Goal: Transaction & Acquisition: Obtain resource

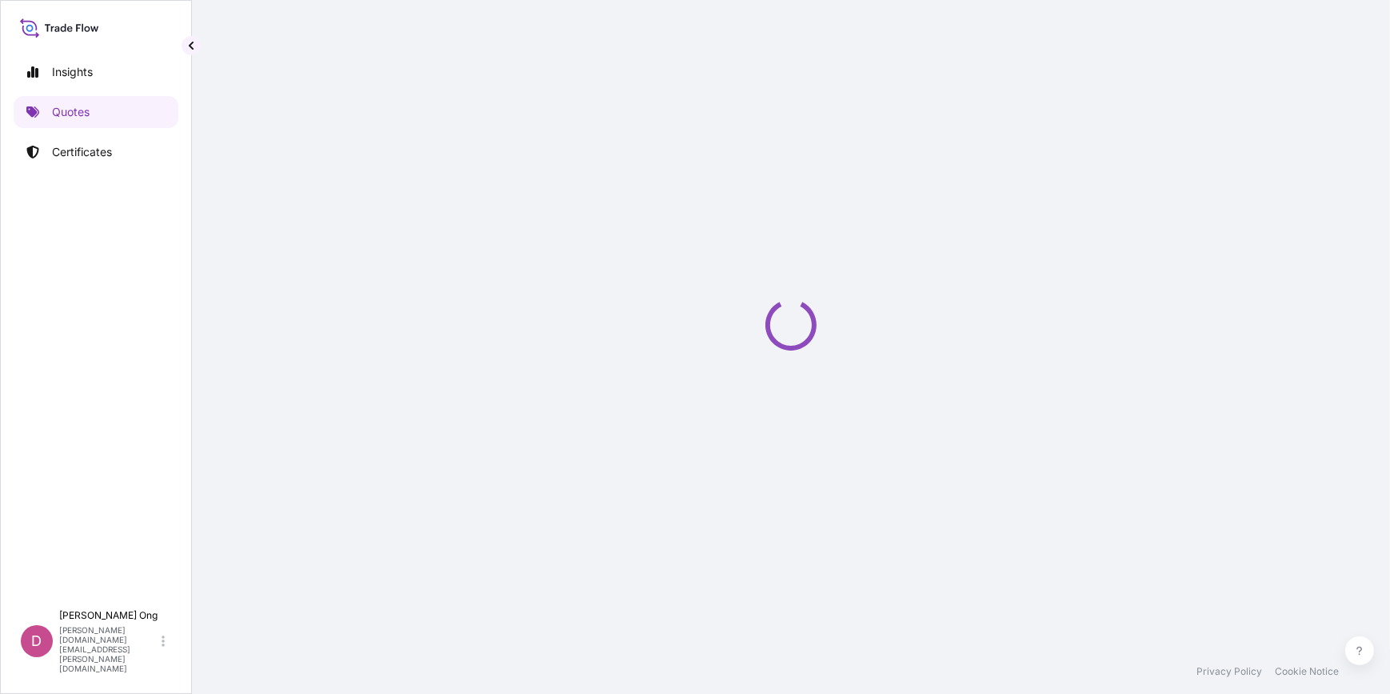
select select "Sea"
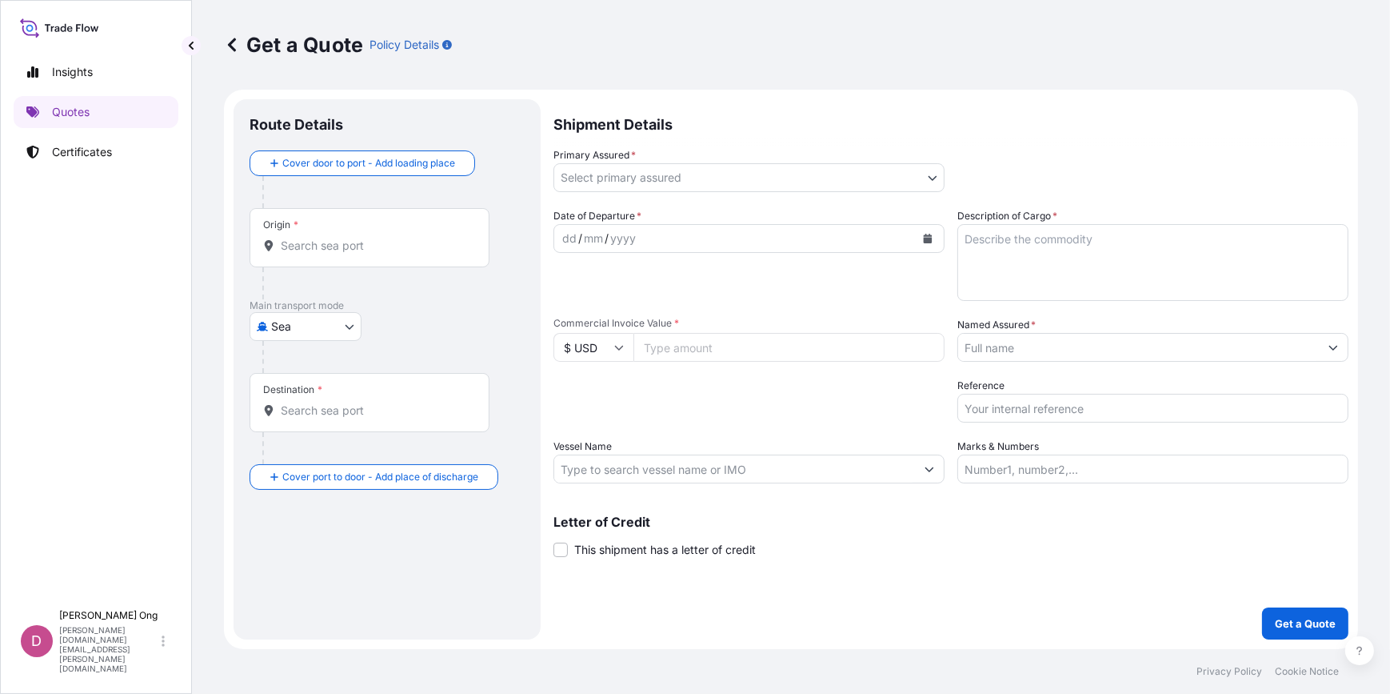
click at [935, 242] on button "Calendar" at bounding box center [928, 239] width 26 height 26
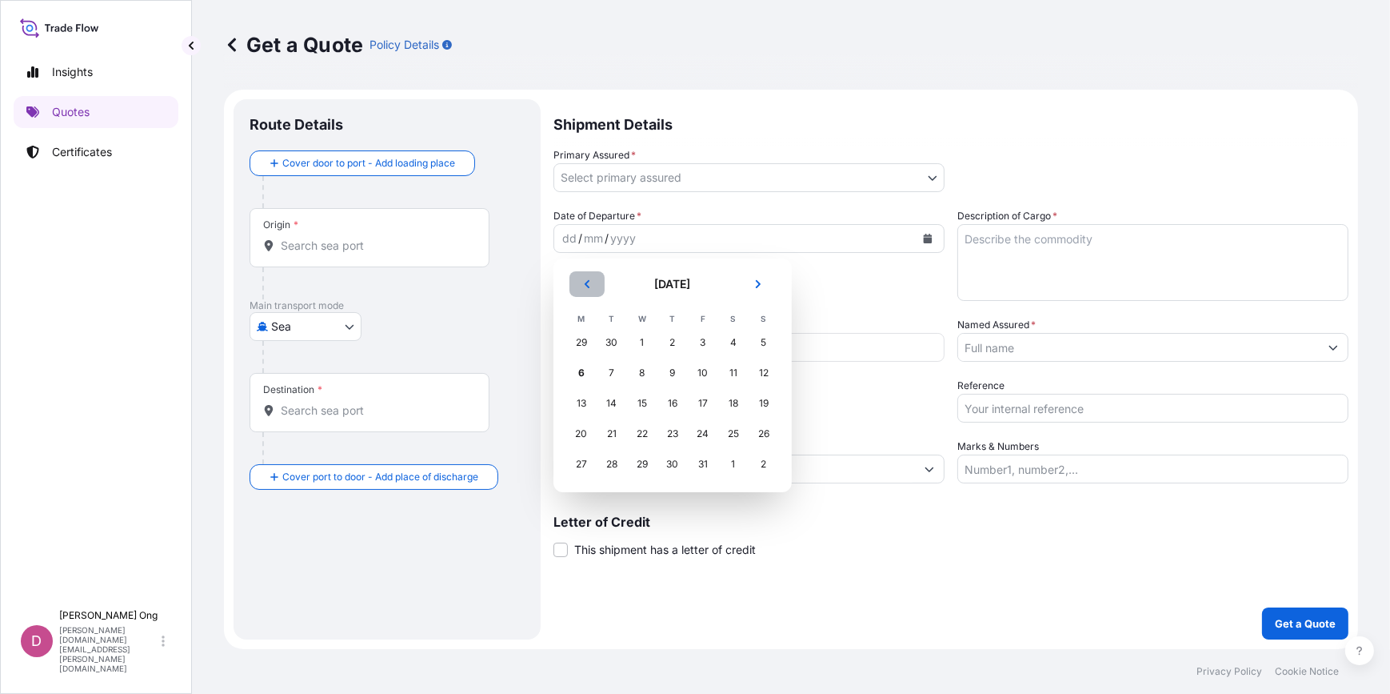
click at [592, 286] on button "Previous" at bounding box center [587, 284] width 35 height 26
click at [608, 432] on div "23" at bounding box center [612, 433] width 29 height 29
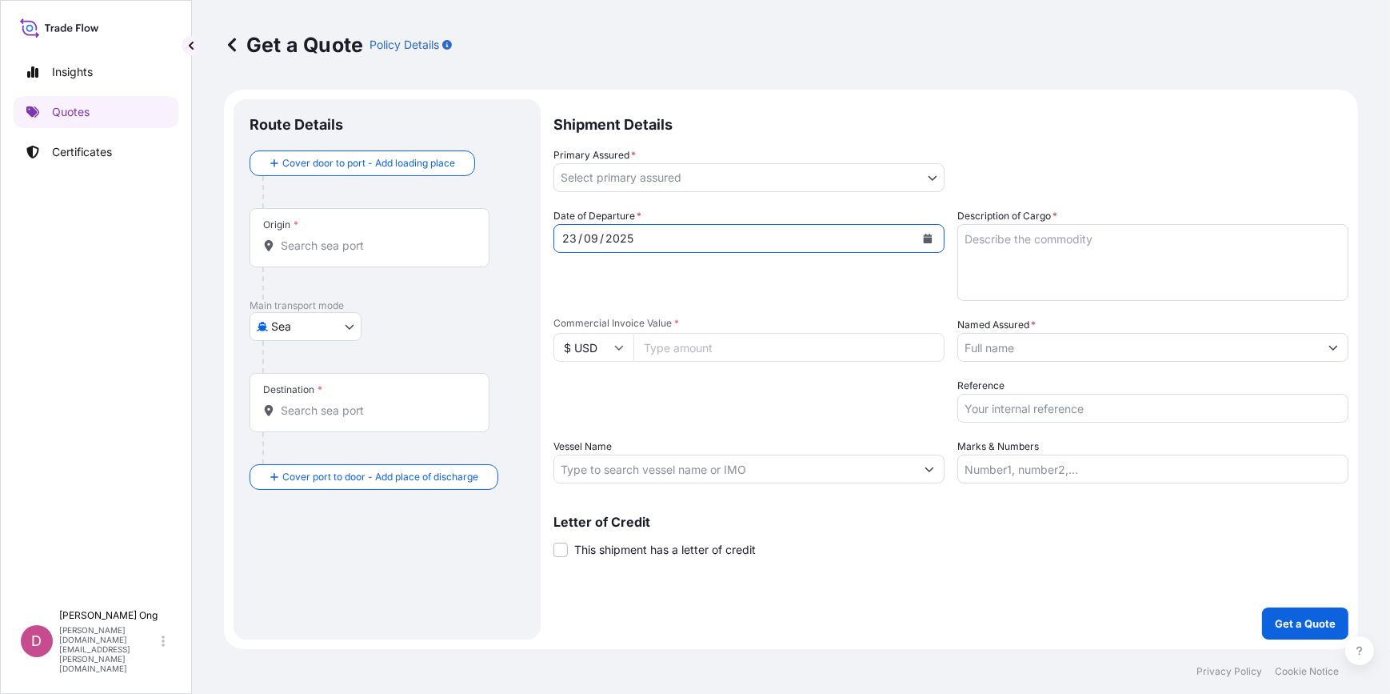
click at [751, 176] on body "[DATE] Selected Date: [DATE] Insights Quotes Certificates D [PERSON_NAME] [PERS…" at bounding box center [695, 347] width 1390 height 694
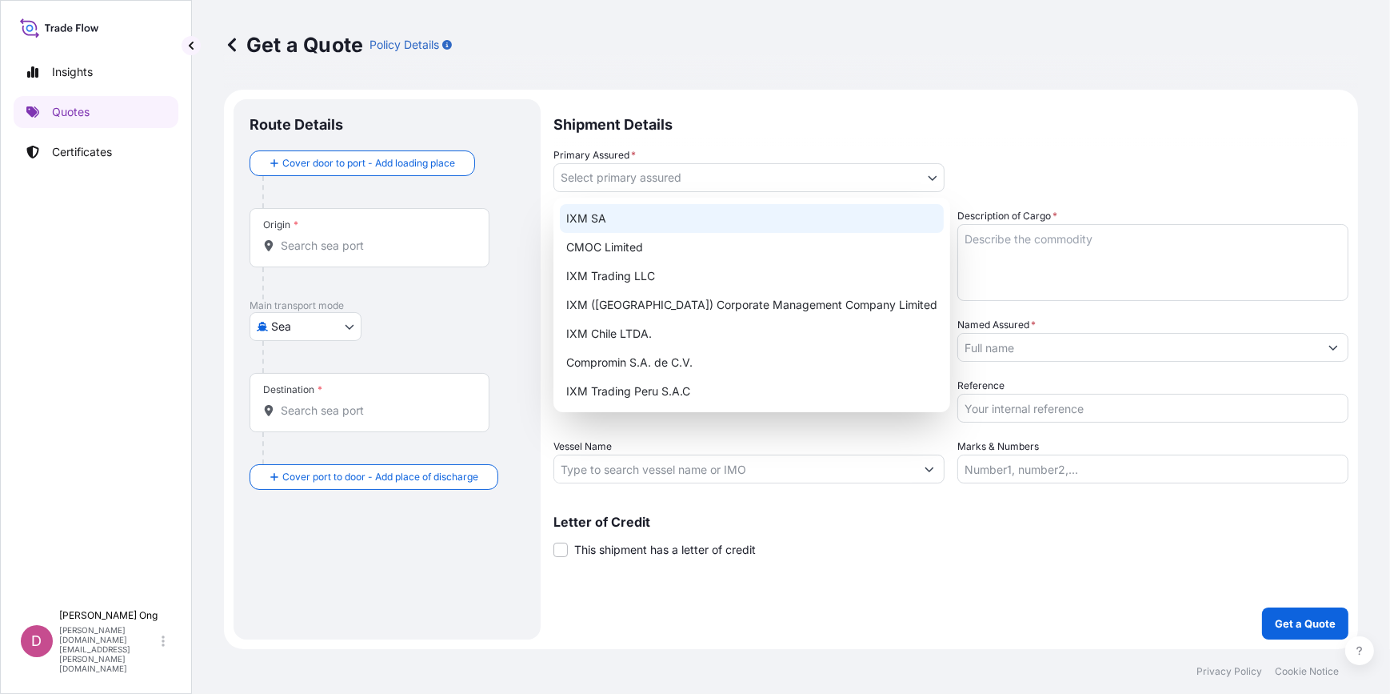
click at [690, 224] on div "IXM SA" at bounding box center [752, 218] width 384 height 29
select select "31846"
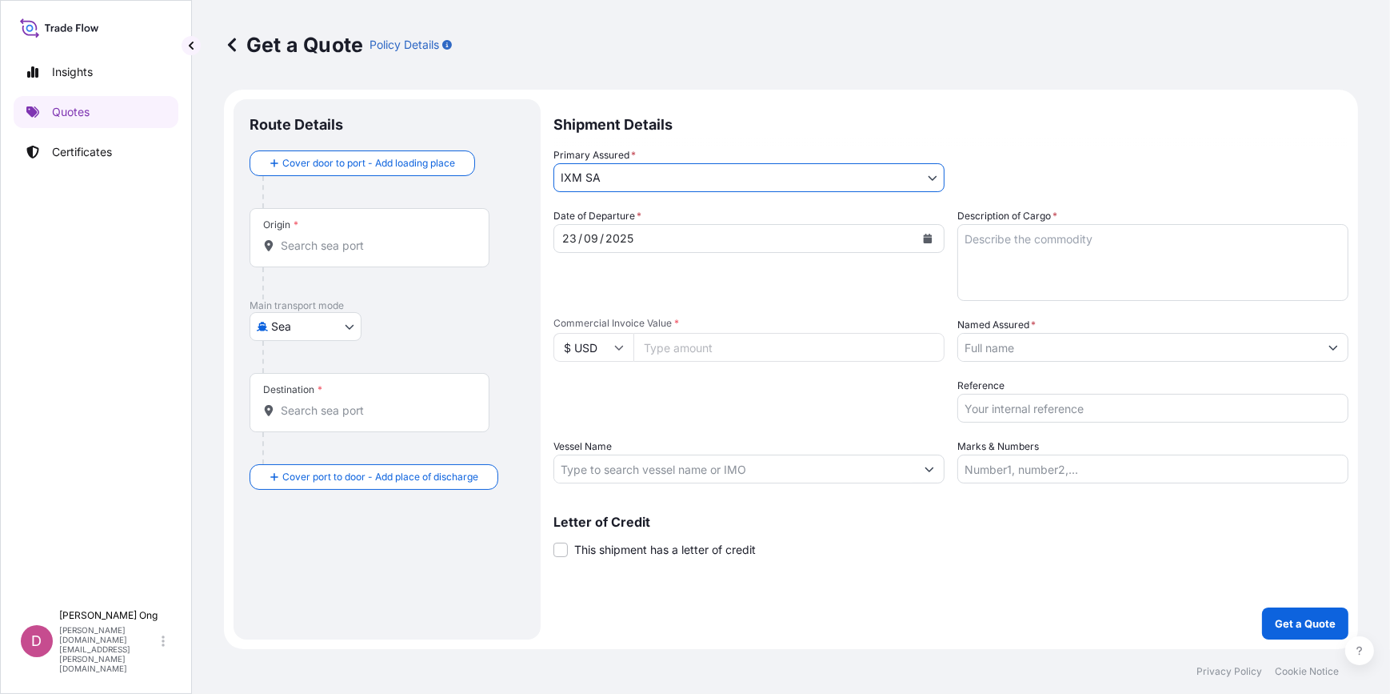
click at [1038, 349] on input "Named Assured *" at bounding box center [1138, 347] width 361 height 29
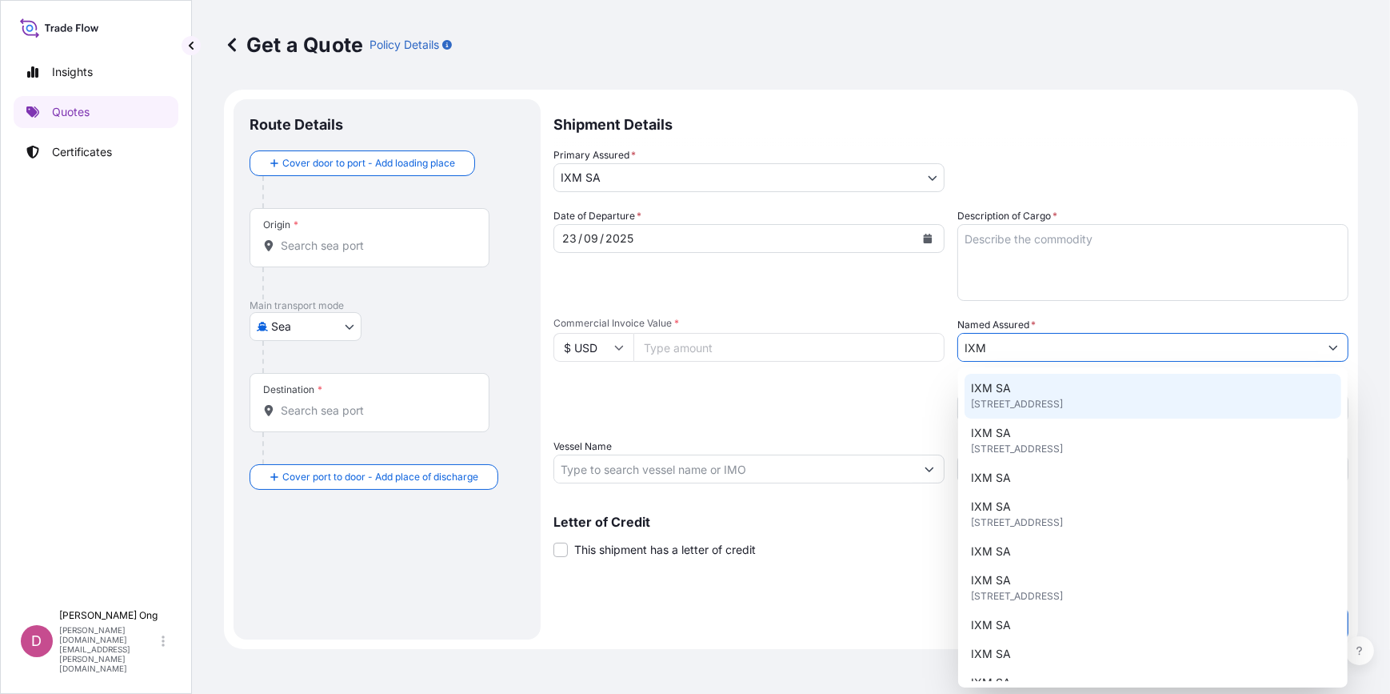
click at [1063, 400] on span "[STREET_ADDRESS]" at bounding box center [1017, 404] width 92 height 16
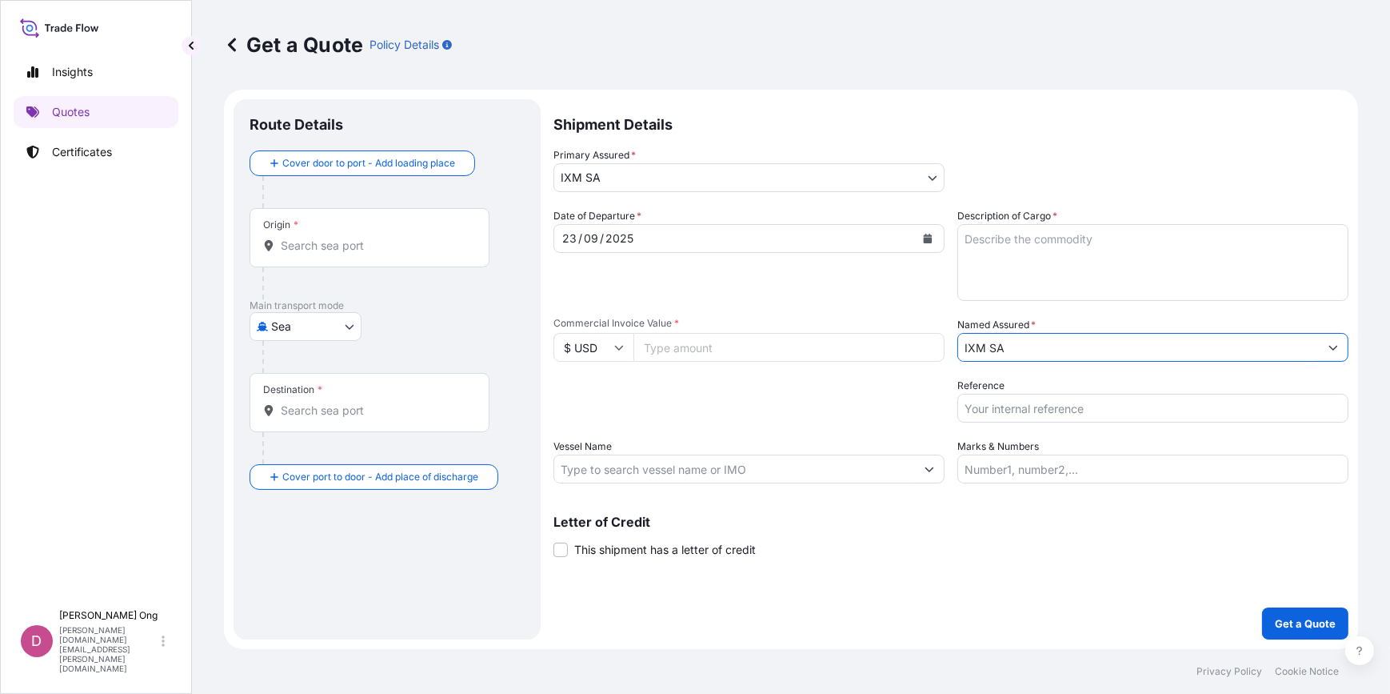
type input "IXM SA"
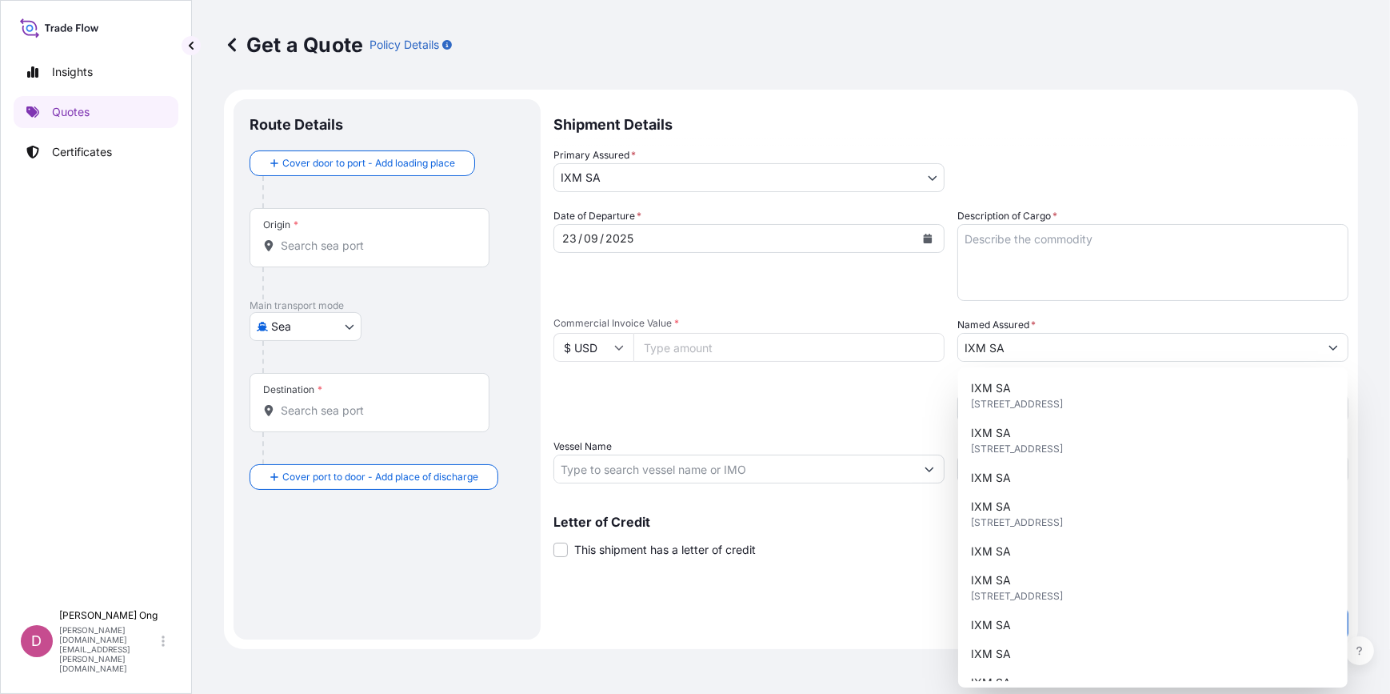
click at [705, 348] on input "Commercial Invoice Value *" at bounding box center [789, 347] width 311 height 29
paste input "4866307.62"
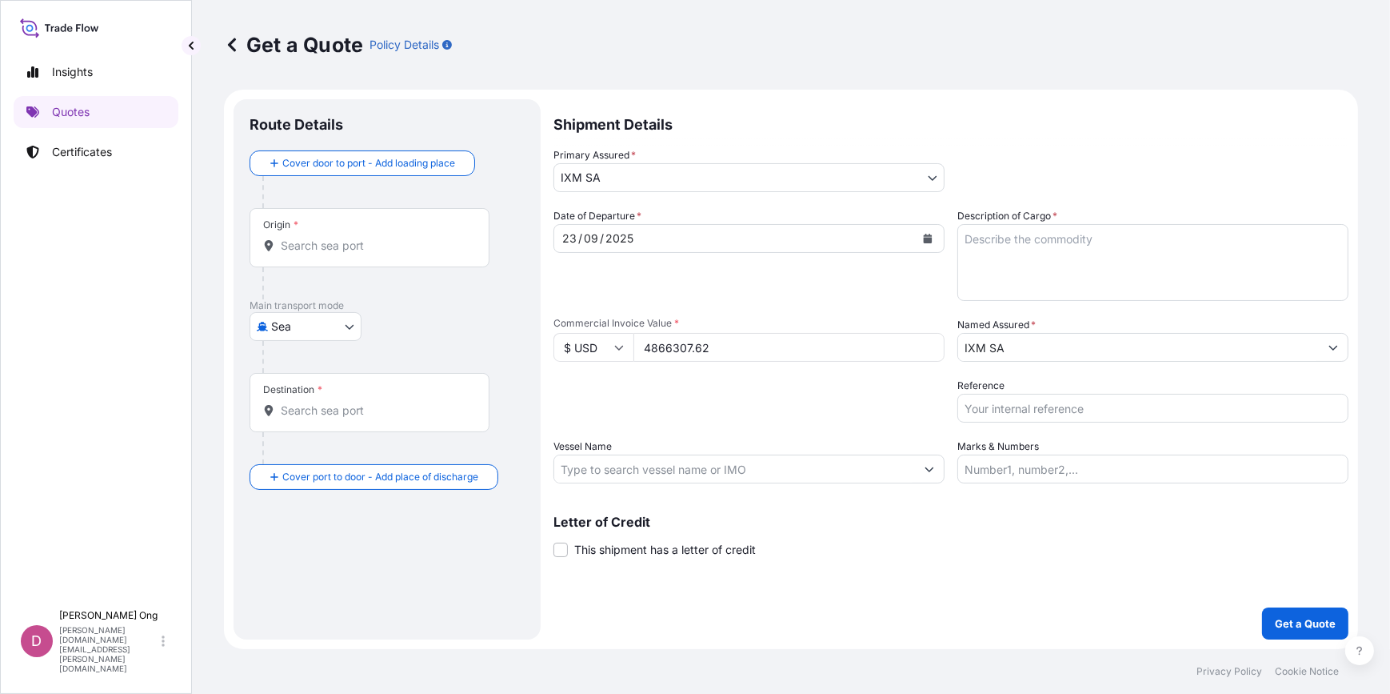
type input "4866307.62"
click at [708, 470] on input "Vessel Name" at bounding box center [734, 468] width 361 height 29
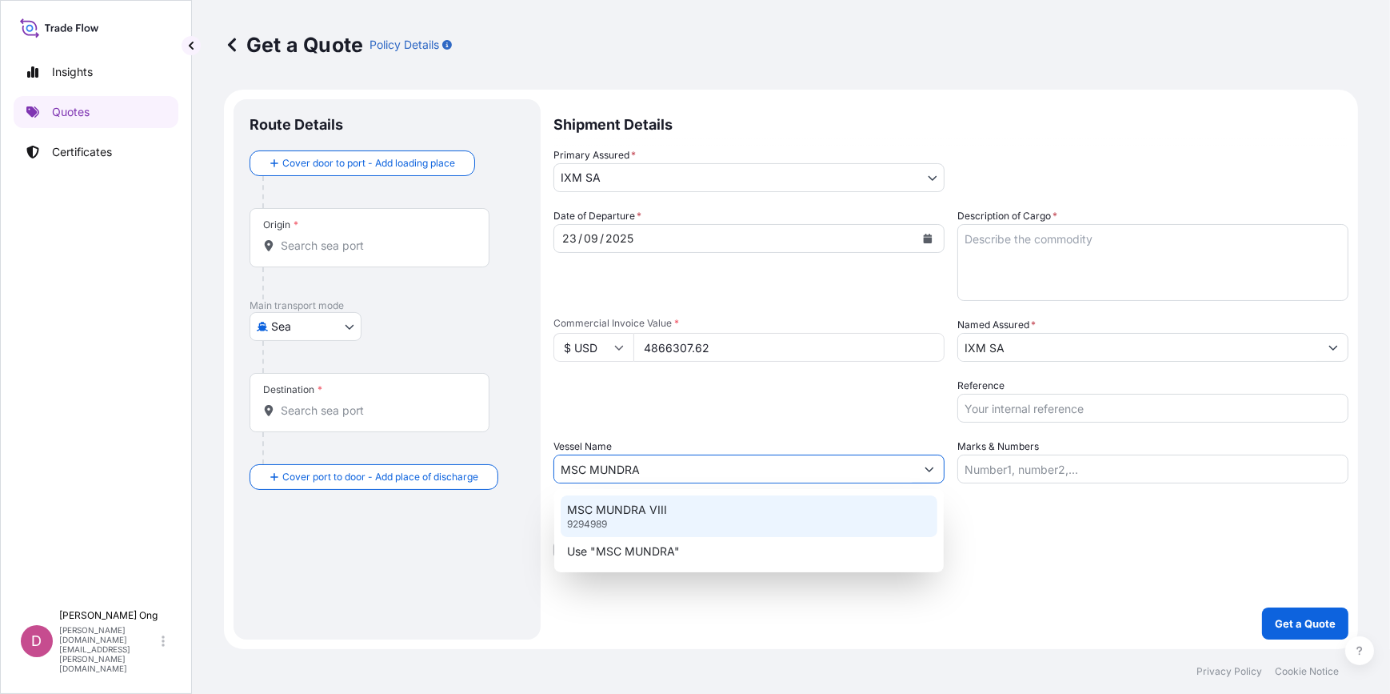
click at [662, 507] on p "MSC MUNDRA VIII" at bounding box center [617, 510] width 100 height 16
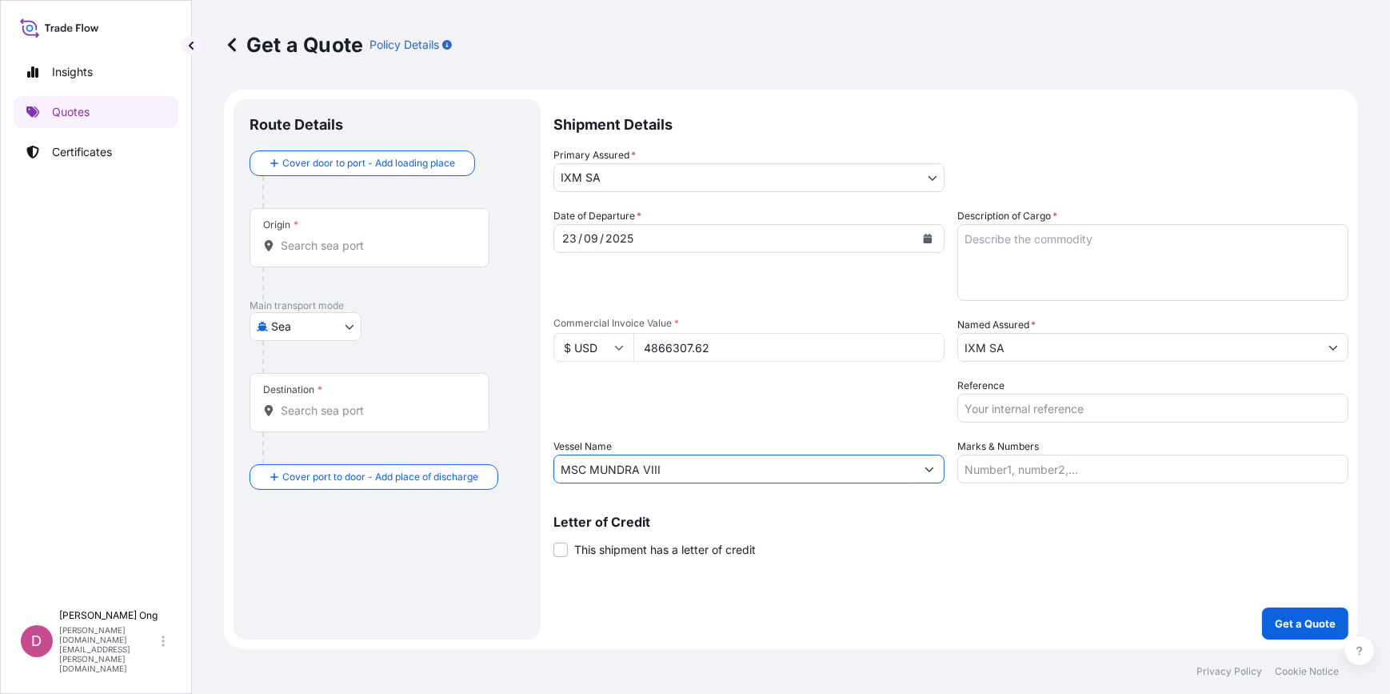
type input "MSC MUNDRA VIII"
click at [416, 245] on input "Origin *" at bounding box center [375, 246] width 189 height 16
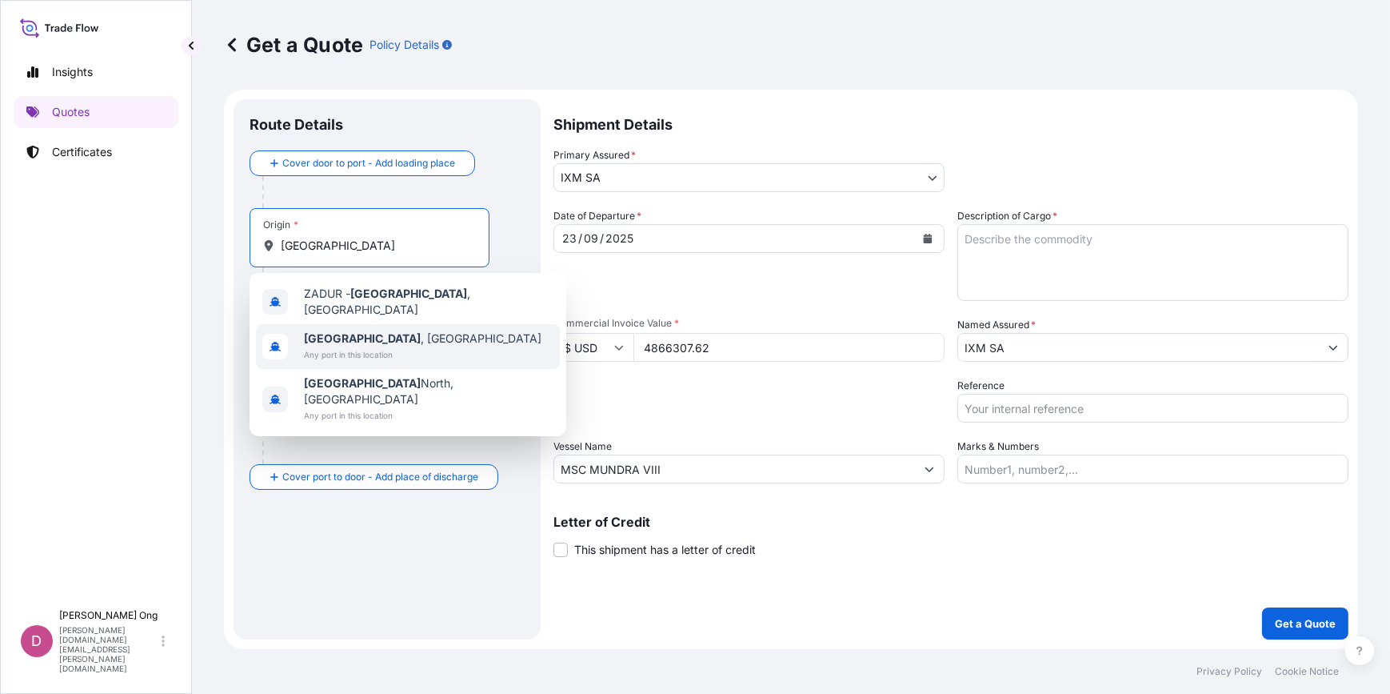
click at [354, 354] on span "Any port in this location" at bounding box center [423, 354] width 238 height 16
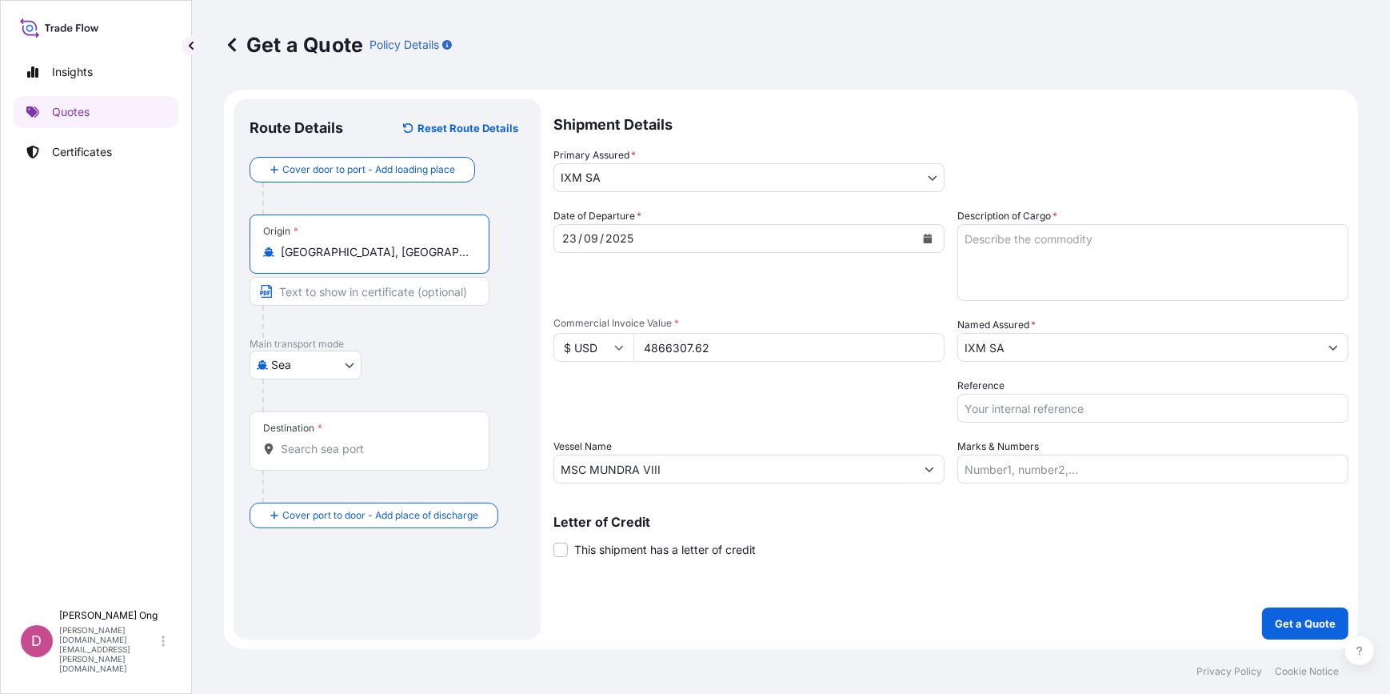
type input "[GEOGRAPHIC_DATA], [GEOGRAPHIC_DATA]"
click at [368, 437] on div "Destination *" at bounding box center [370, 440] width 240 height 59
click at [368, 441] on input "Destination *" at bounding box center [375, 449] width 189 height 16
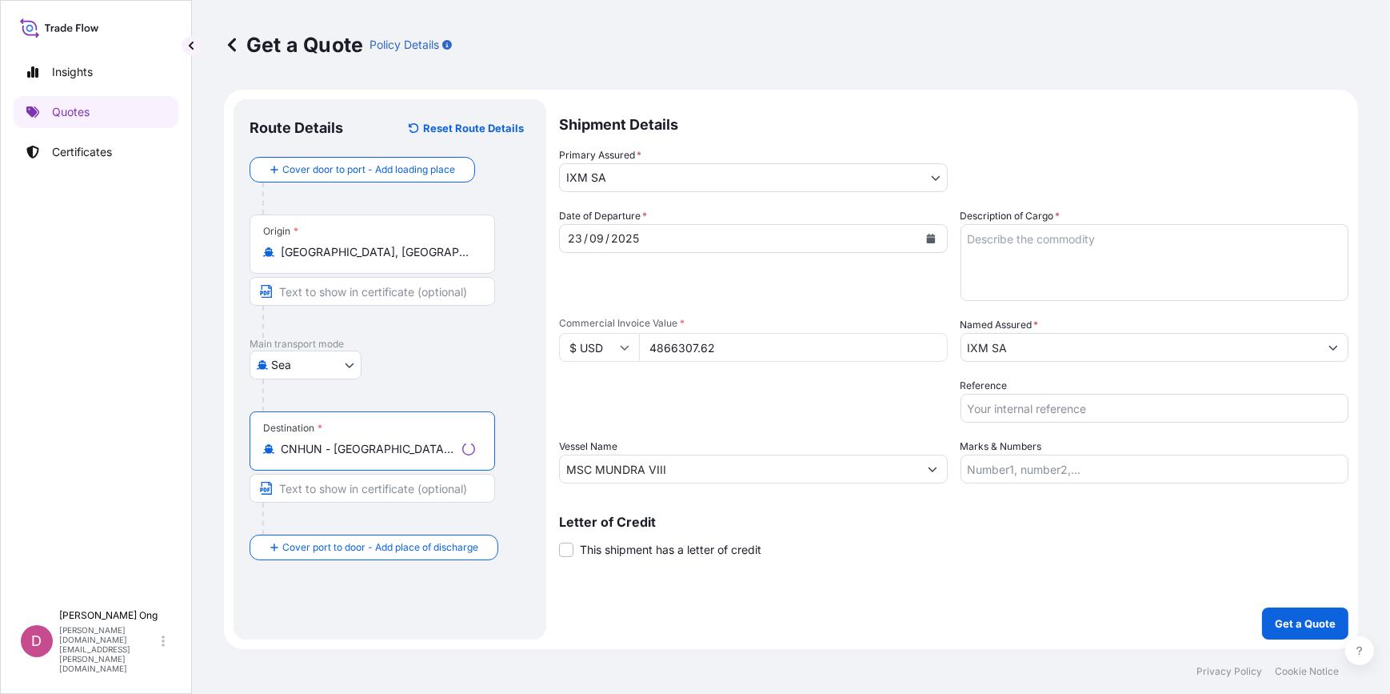
type input "CNHUN - [GEOGRAPHIC_DATA], [GEOGRAPHIC_DATA]"
click at [344, 493] on input "Text to appear on certificate" at bounding box center [373, 488] width 246 height 29
type input "[GEOGRAPHIC_DATA], [GEOGRAPHIC_DATA]"
click at [337, 281] on input "Text to appear on certificate" at bounding box center [370, 291] width 240 height 29
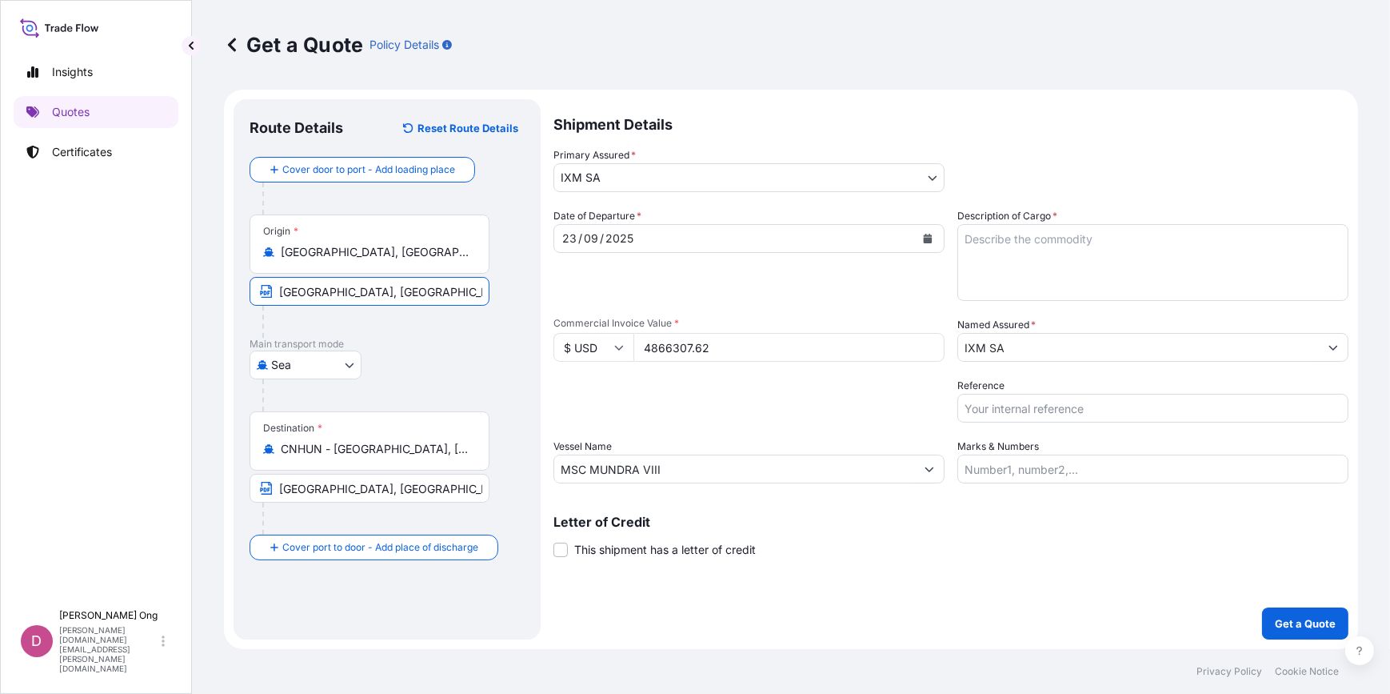
type input "[GEOGRAPHIC_DATA], [GEOGRAPHIC_DATA]"
click at [731, 293] on div "Date of Departure * [DATE]" at bounding box center [749, 254] width 391 height 93
click at [1070, 413] on input "Reference" at bounding box center [1153, 408] width 391 height 29
paste input "CM.15540"
type input "BL NO.: MEDUFI526015 / CM.15540"
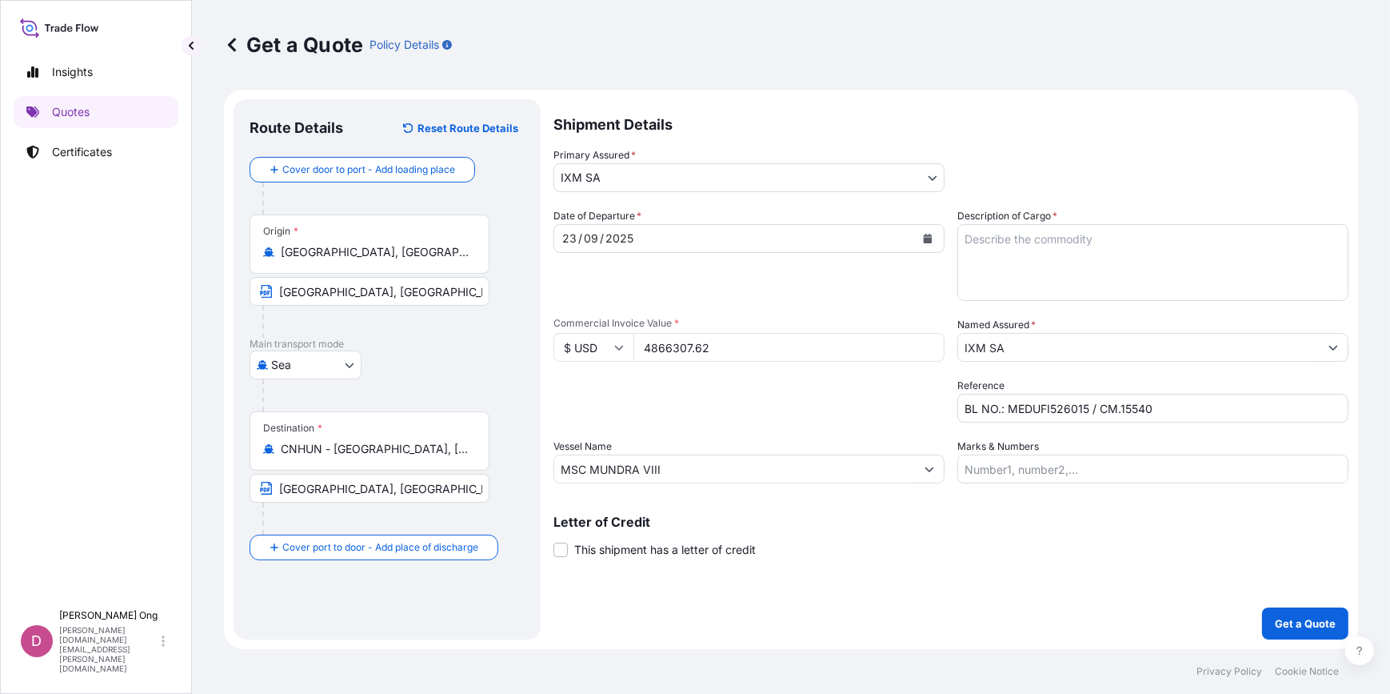
click at [1086, 248] on textarea "Description of Cargo *" at bounding box center [1153, 262] width 391 height 77
paste textarea "COPPER CATHODES"
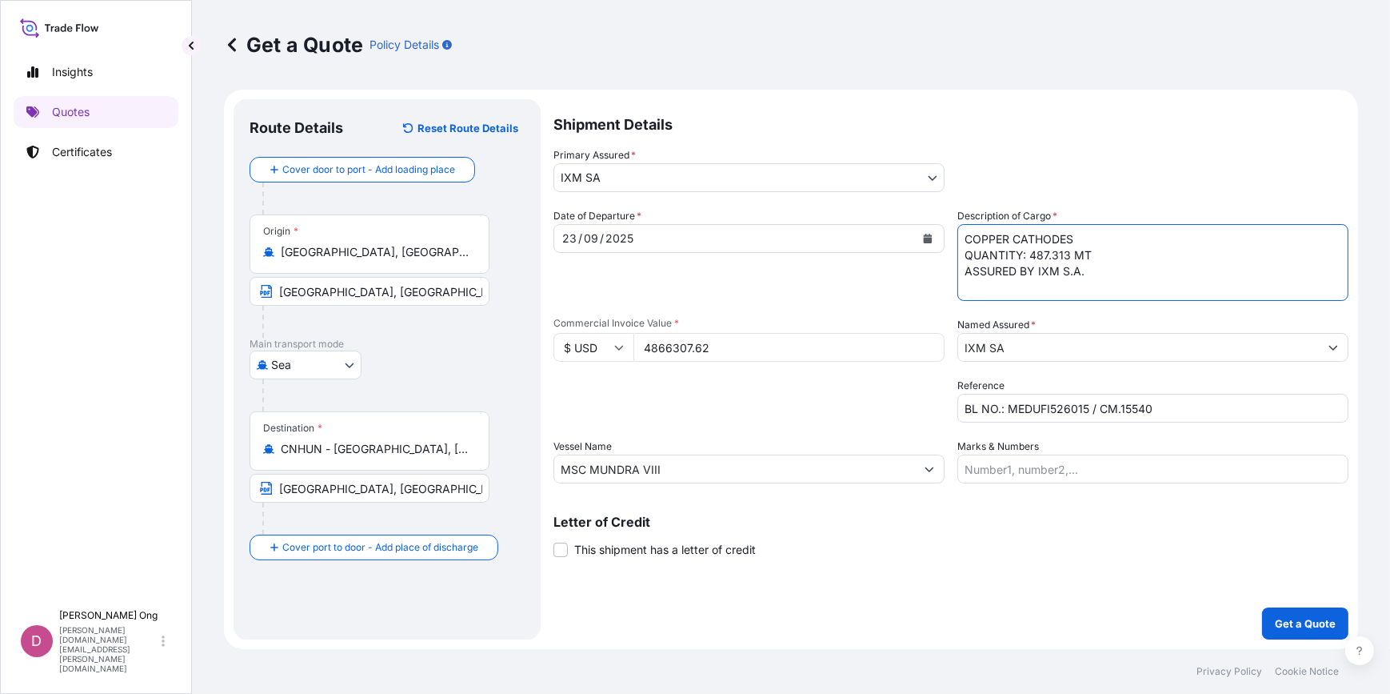
type textarea "COPPER CATHODES QUANTITY: 487.313 MT ASSURED BY IXM S.A."
click at [830, 438] on div "Vessel Name MSC MUNDRA VIII" at bounding box center [749, 460] width 391 height 45
click at [638, 552] on span "This shipment has a letter of credit" at bounding box center [665, 550] width 182 height 16
click at [554, 541] on input "This shipment has a letter of credit" at bounding box center [554, 541] width 0 height 0
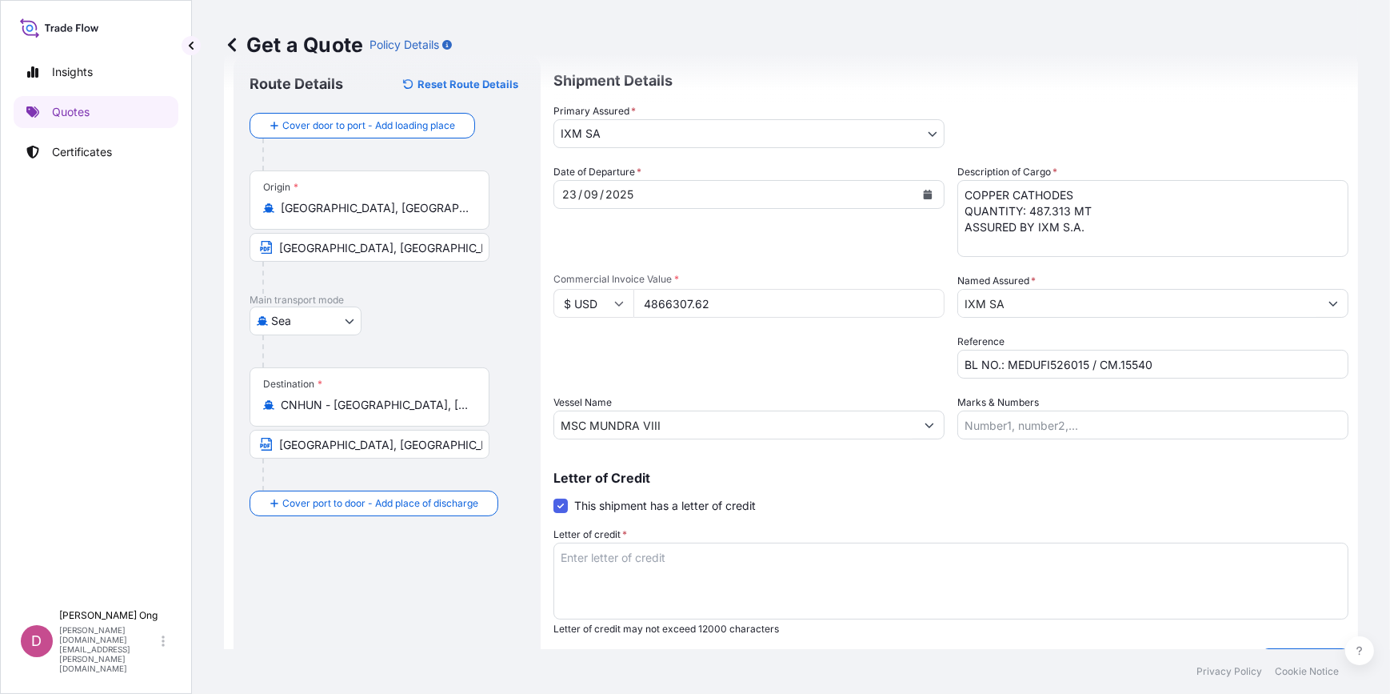
scroll to position [84, 0]
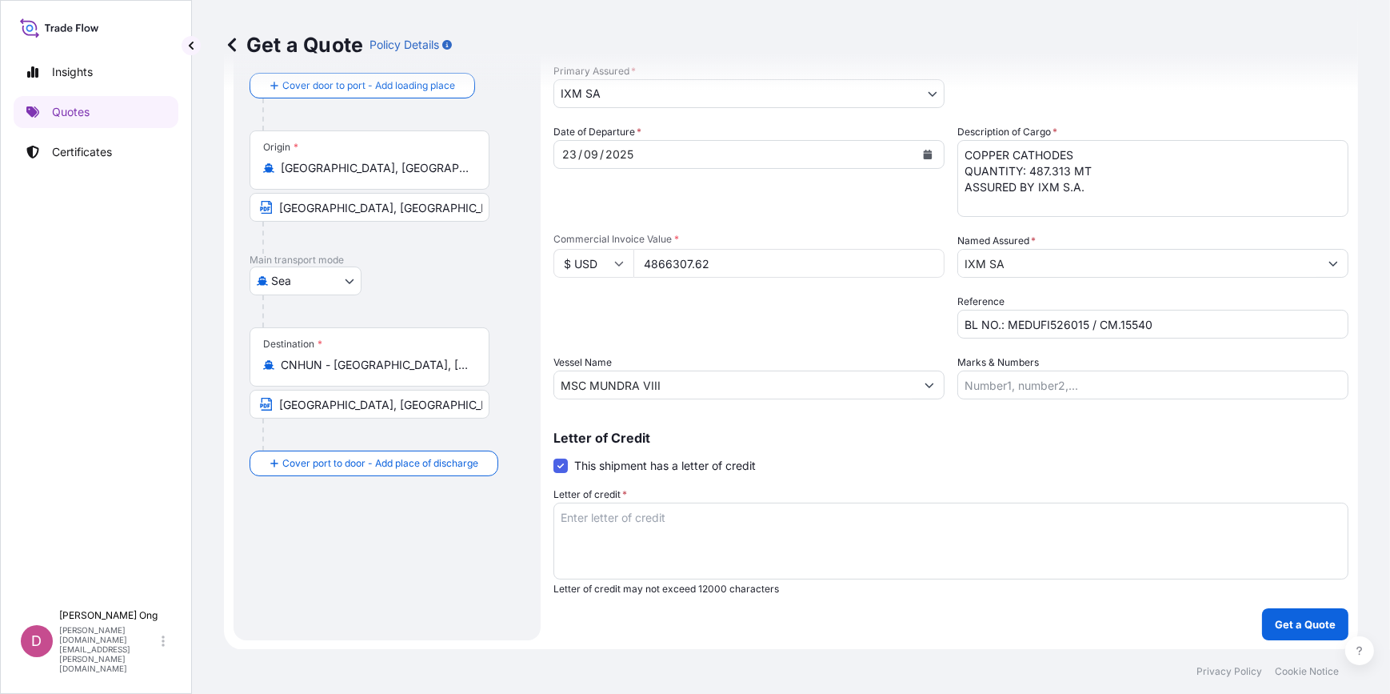
click at [747, 552] on textarea "Letter of credit *" at bounding box center [951, 540] width 795 height 77
paste textarea "FOR 110 PERCENT OF INVOICE VALUE SHOWING CLAIMS PAYABLE IN DESTINATION COUNTRY,…"
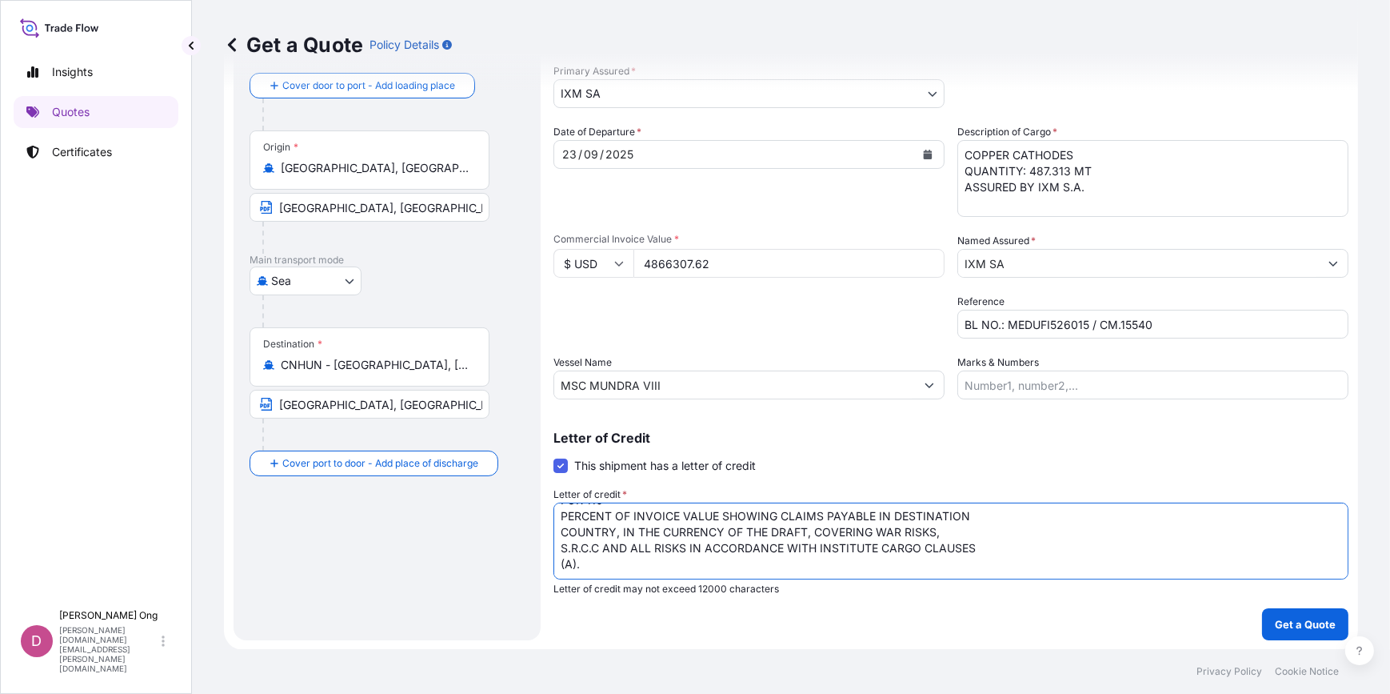
scroll to position [41, 0]
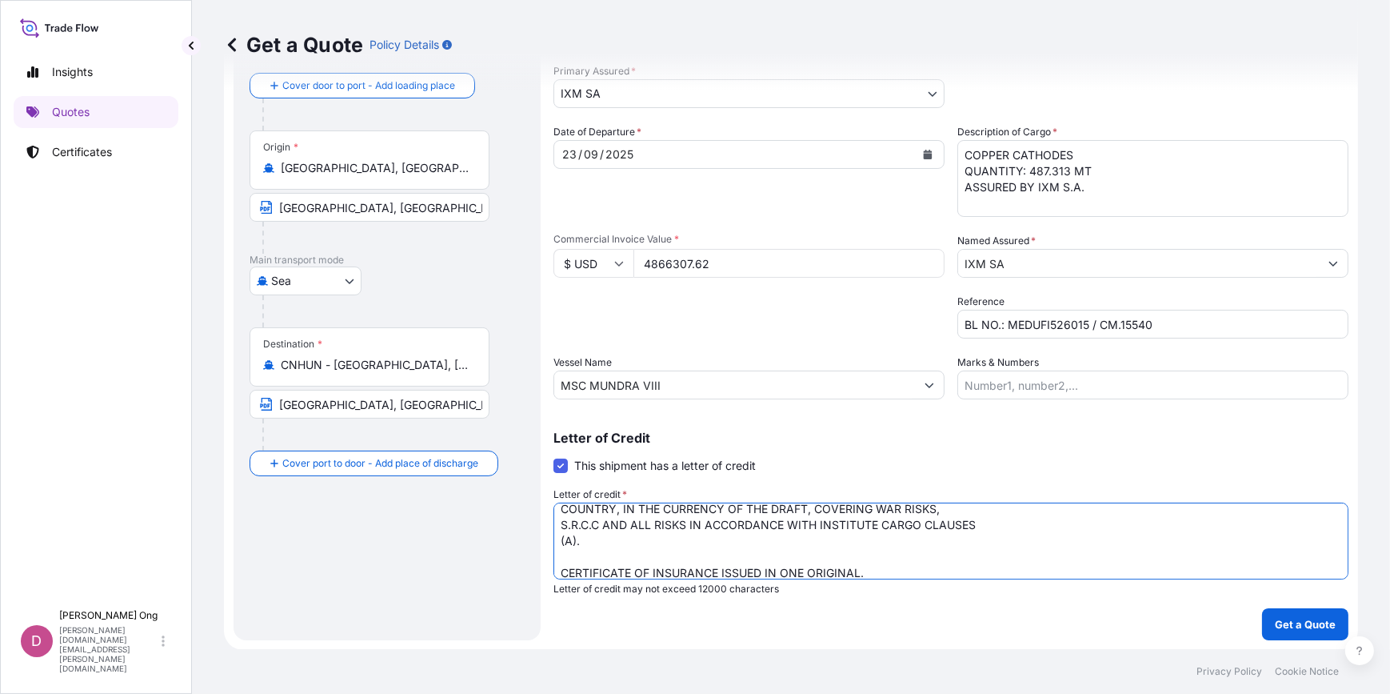
click at [1048, 528] on textarea "FOR 110 PERCENT OF INVOICE VALUE SHOWING CLAIMS PAYABLE IN DESTINATION COUNTRY,…" at bounding box center [951, 540] width 795 height 77
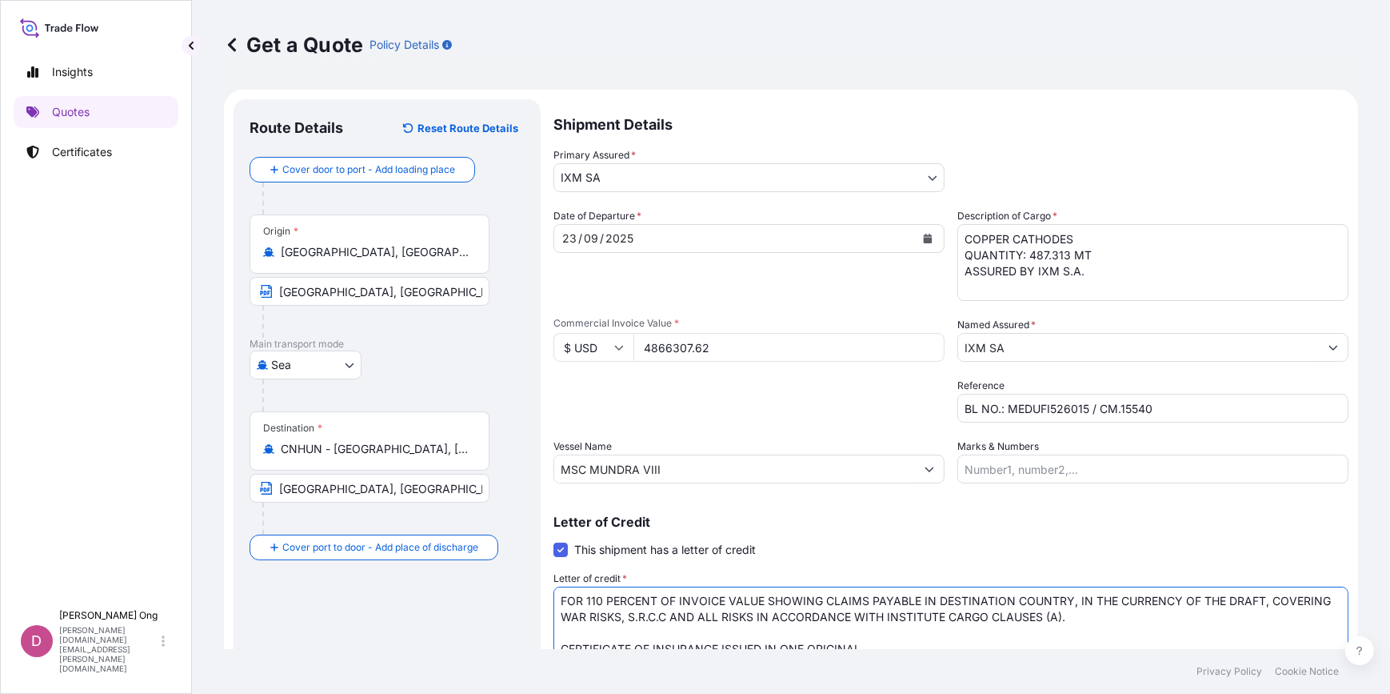
scroll to position [84, 0]
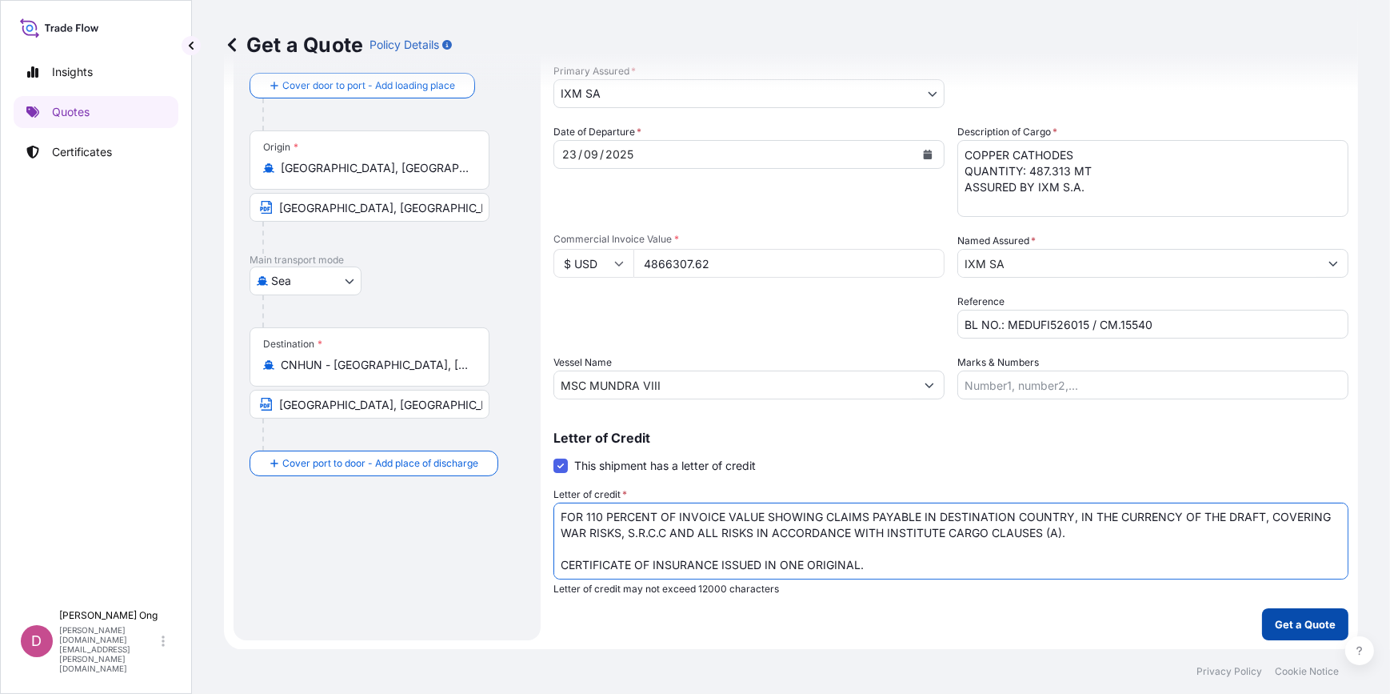
type textarea "FOR 110 PERCENT OF INVOICE VALUE SHOWING CLAIMS PAYABLE IN DESTINATION COUNTRY,…"
click at [1291, 621] on p "Get a Quote" at bounding box center [1305, 624] width 61 height 16
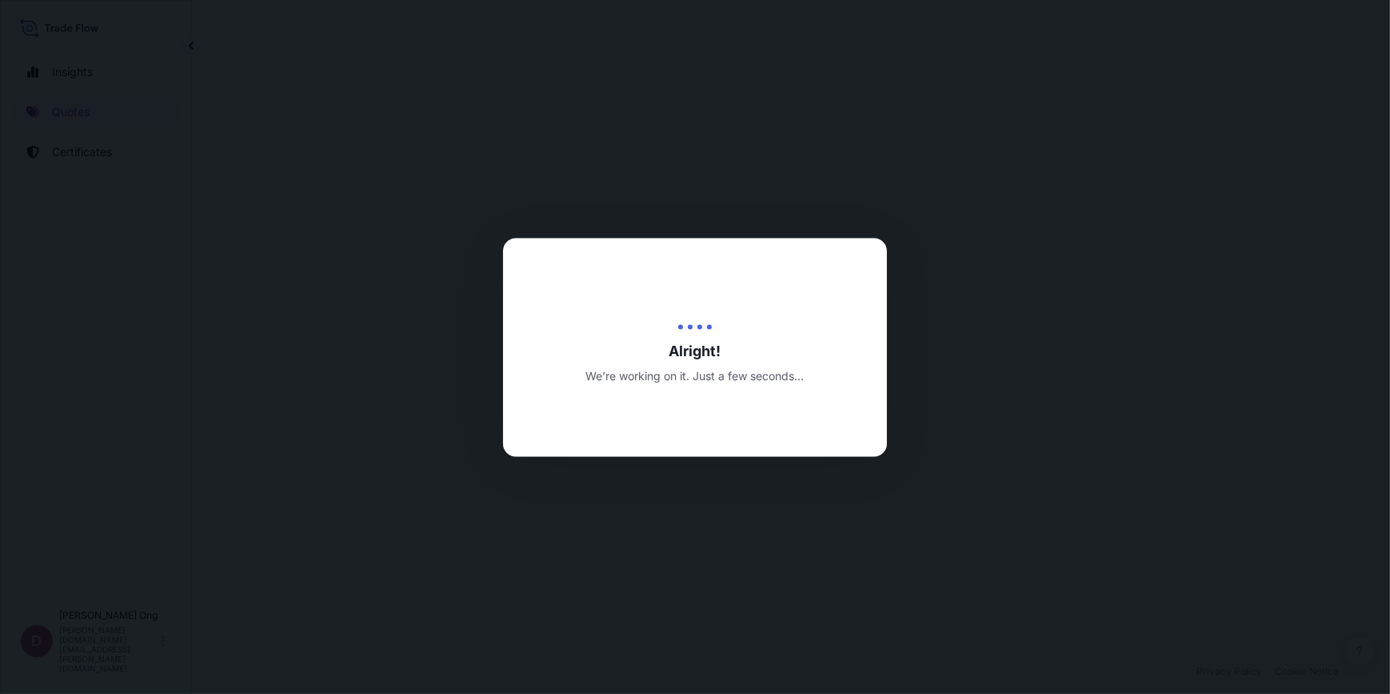
select select "Sea"
select select "31846"
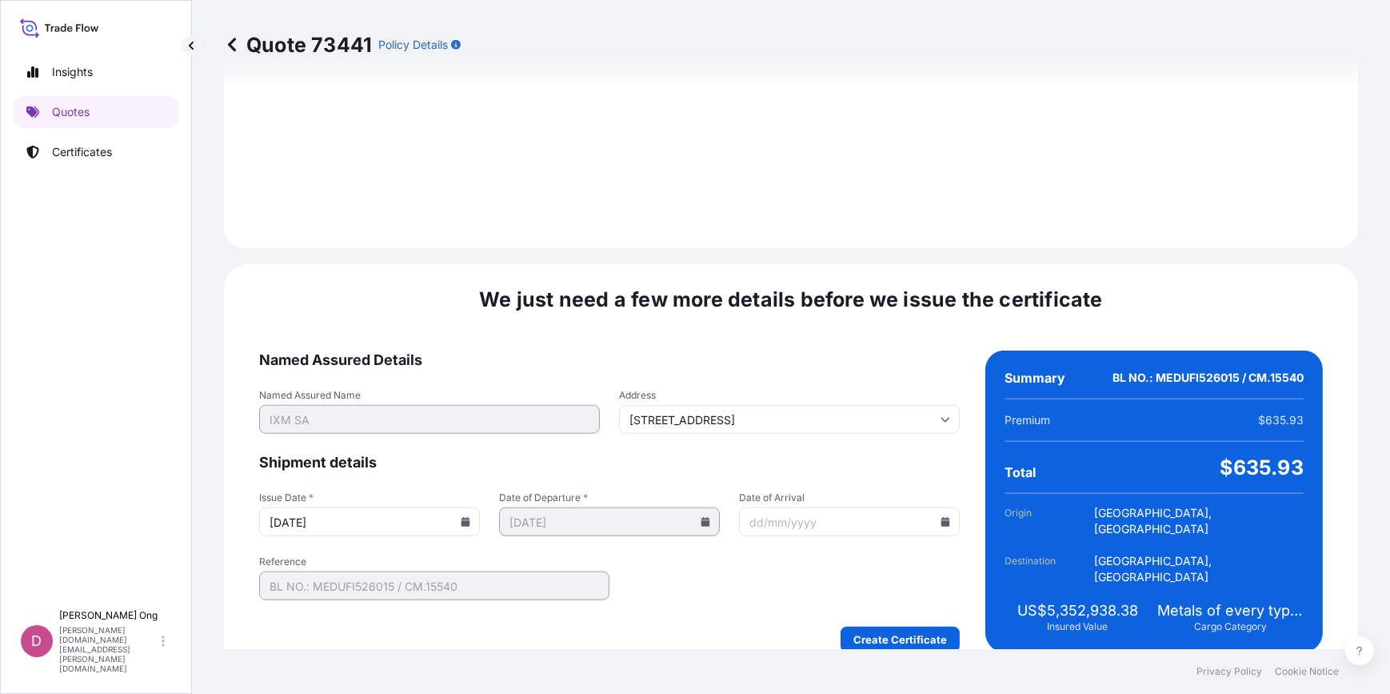
scroll to position [1957, 0]
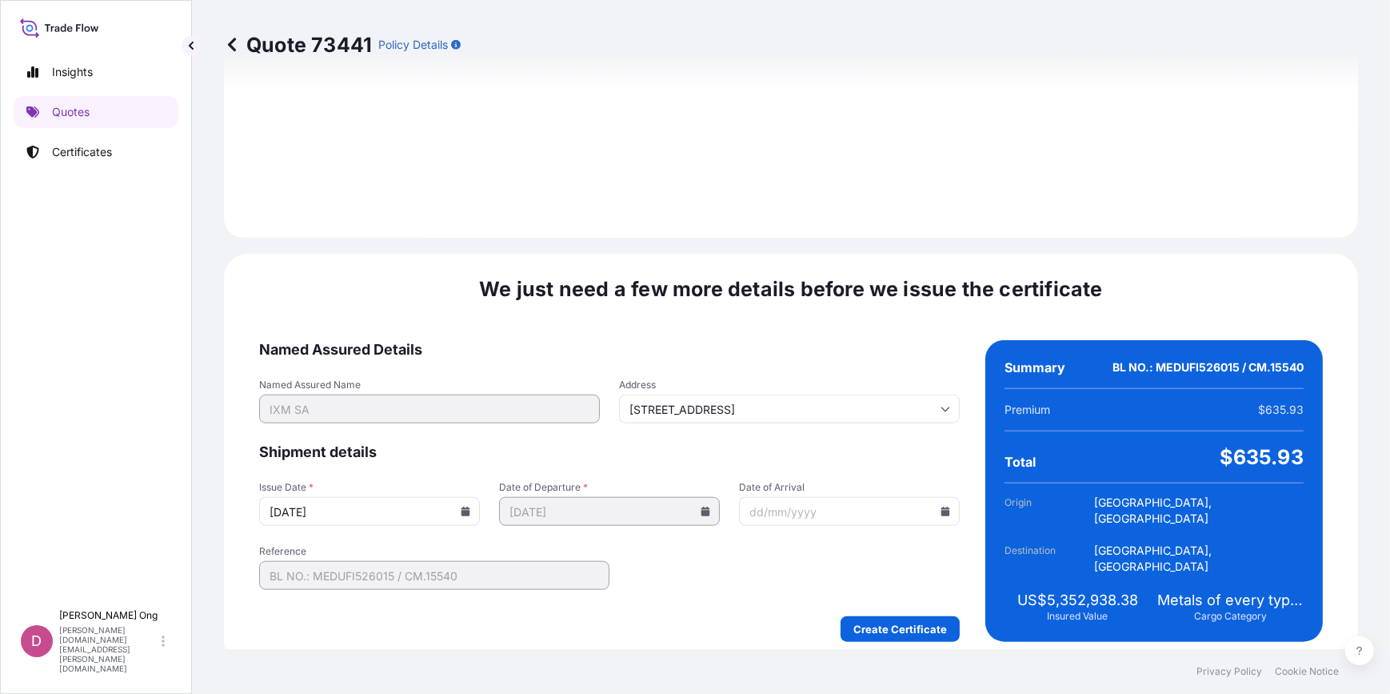
click at [470, 499] on input "[DATE]" at bounding box center [369, 511] width 221 height 29
click at [458, 509] on input "[DATE]" at bounding box center [369, 511] width 221 height 29
click at [464, 506] on icon at bounding box center [466, 511] width 9 height 10
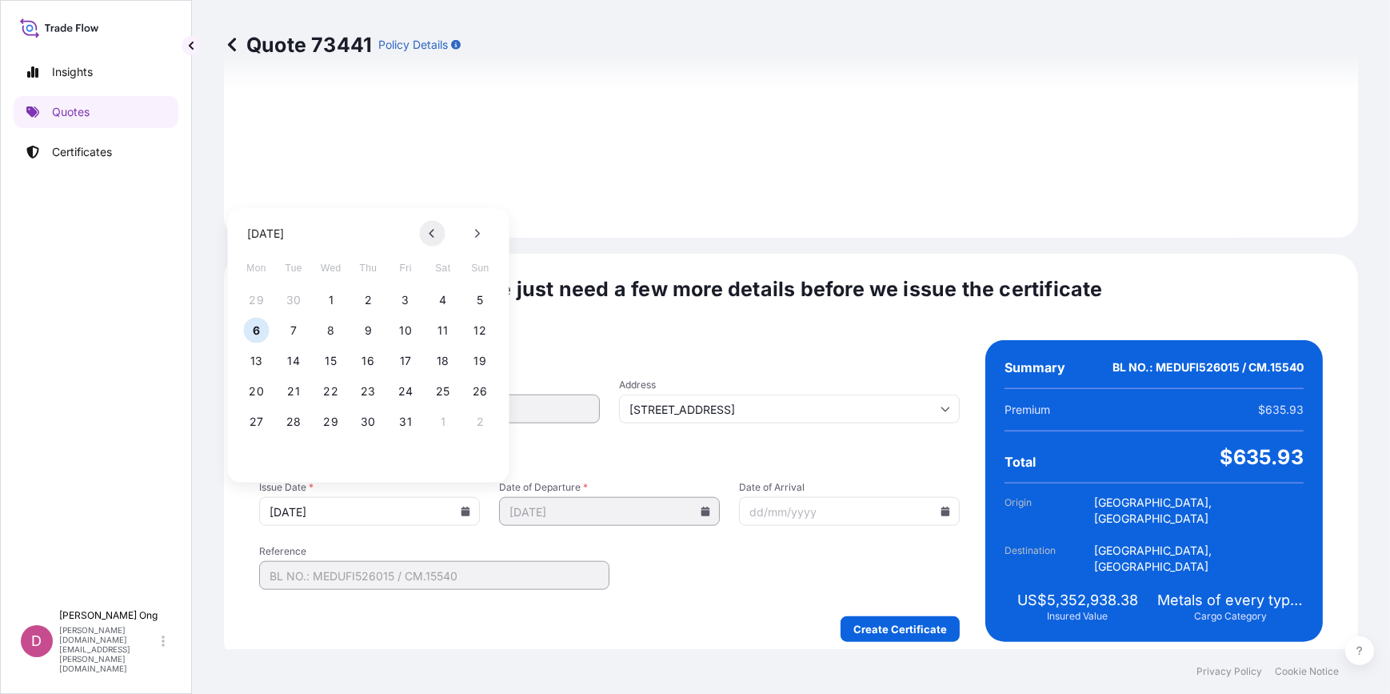
click at [427, 238] on button at bounding box center [433, 234] width 26 height 26
click at [289, 387] on button "23" at bounding box center [294, 391] width 26 height 26
type input "[DATE]"
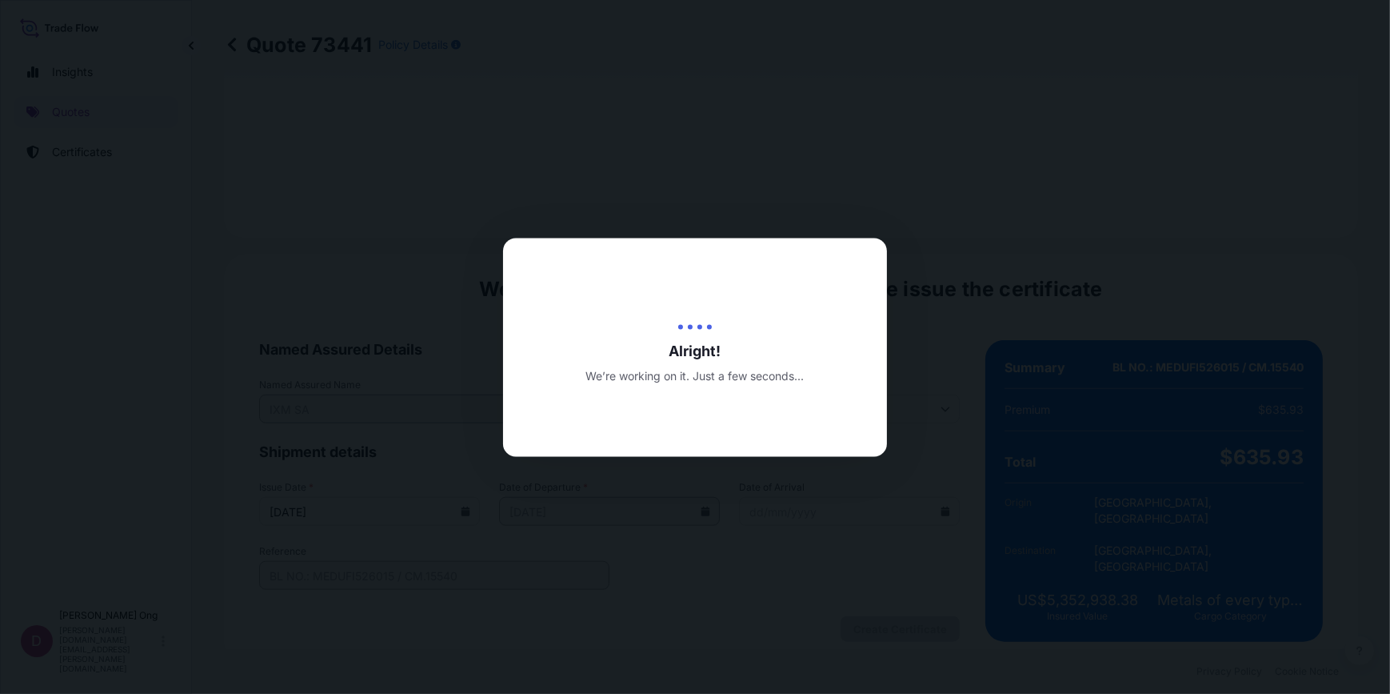
drag, startPoint x: 878, startPoint y: 607, endPoint x: 856, endPoint y: 610, distance: 22.6
click at [870, 610] on div at bounding box center [695, 347] width 1390 height 694
drag, startPoint x: 856, startPoint y: 610, endPoint x: 763, endPoint y: 601, distance: 93.3
click at [763, 601] on div at bounding box center [695, 347] width 1390 height 694
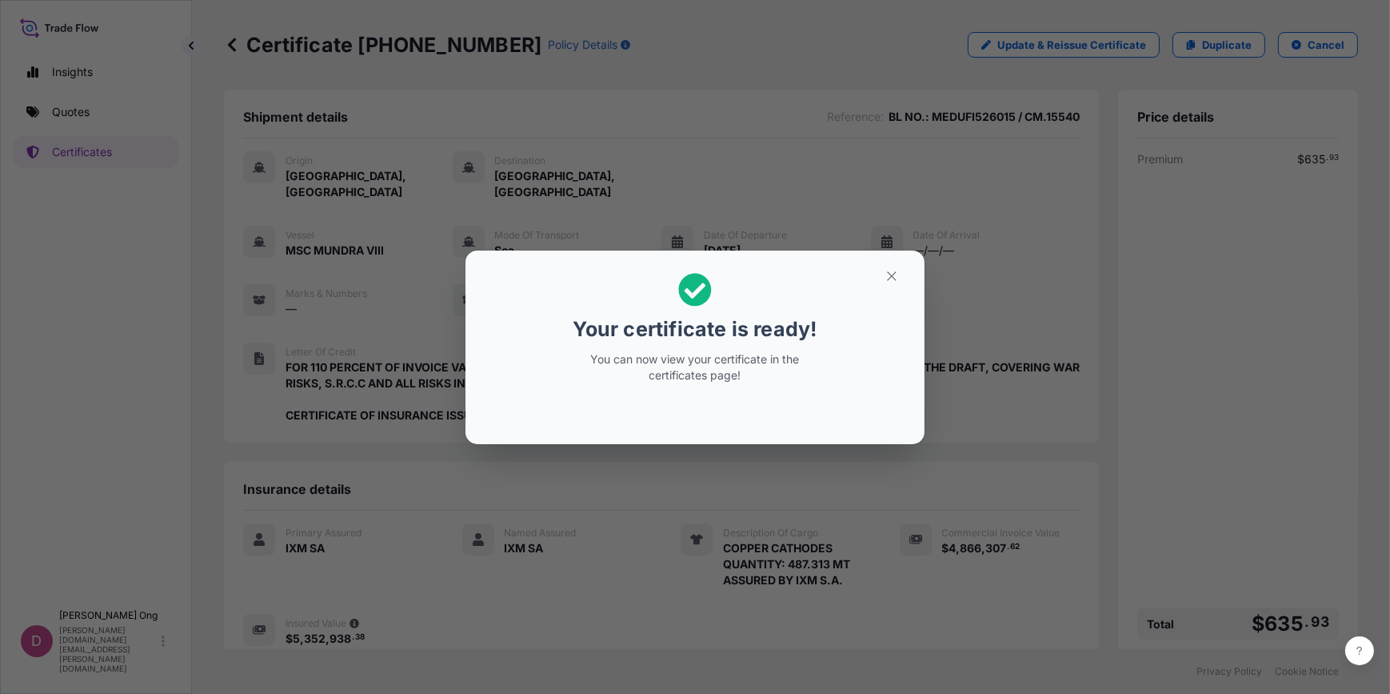
click at [887, 290] on h2 "Your certificate is ready! You can now view your certificate in the certificate…" at bounding box center [695, 328] width 434 height 130
click at [896, 272] on icon "button" at bounding box center [892, 276] width 14 height 14
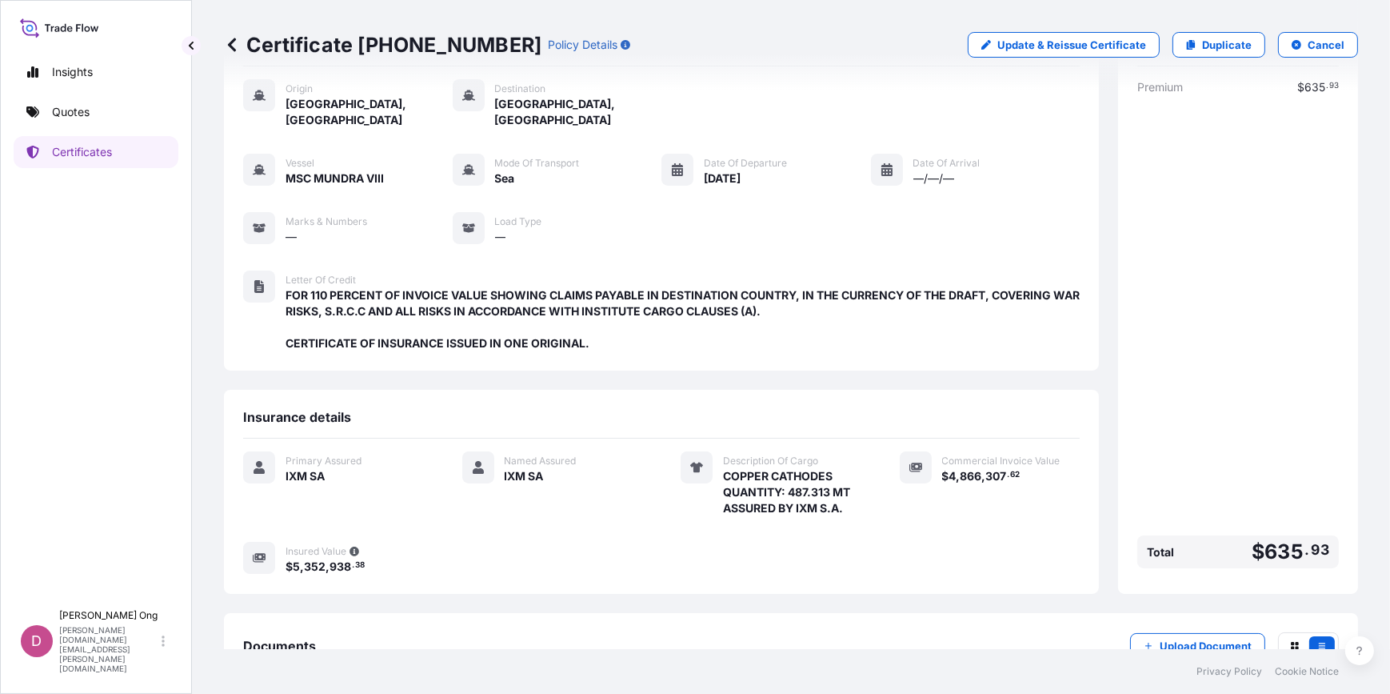
scroll to position [168, 0]
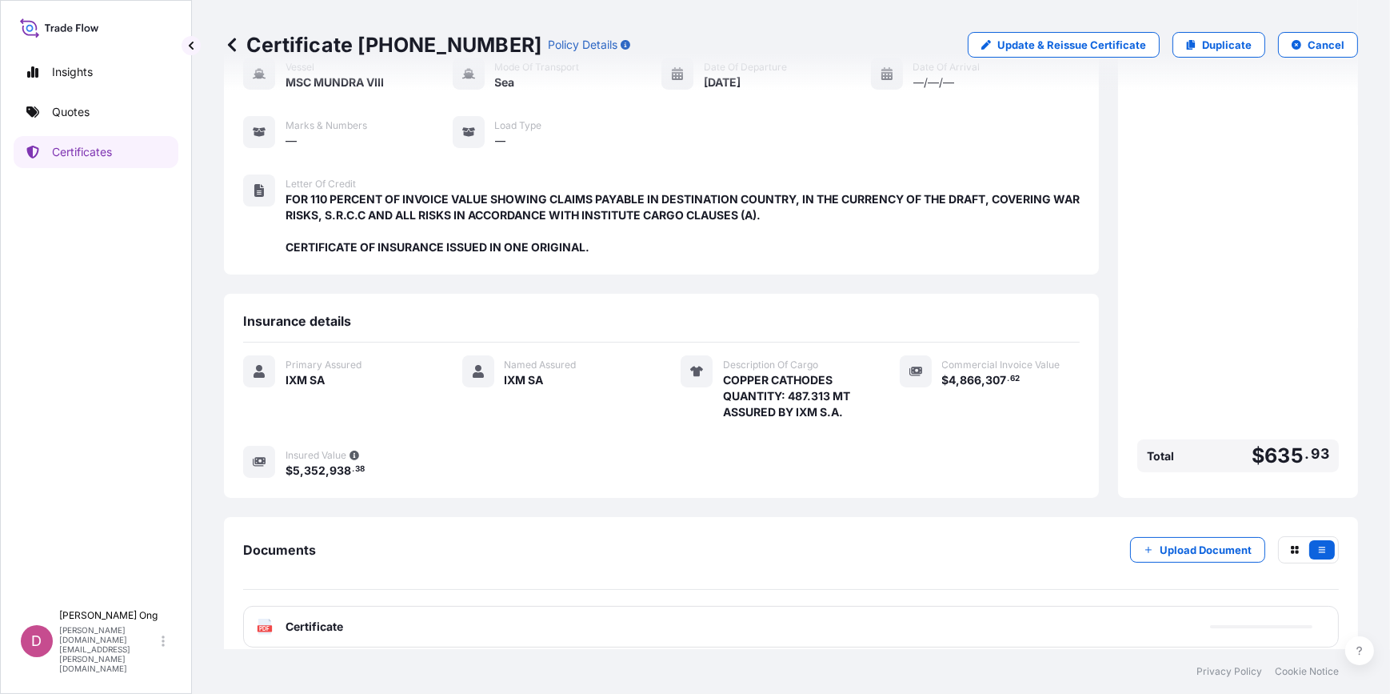
click at [664, 606] on div "PDF Certificate" at bounding box center [791, 627] width 1096 height 42
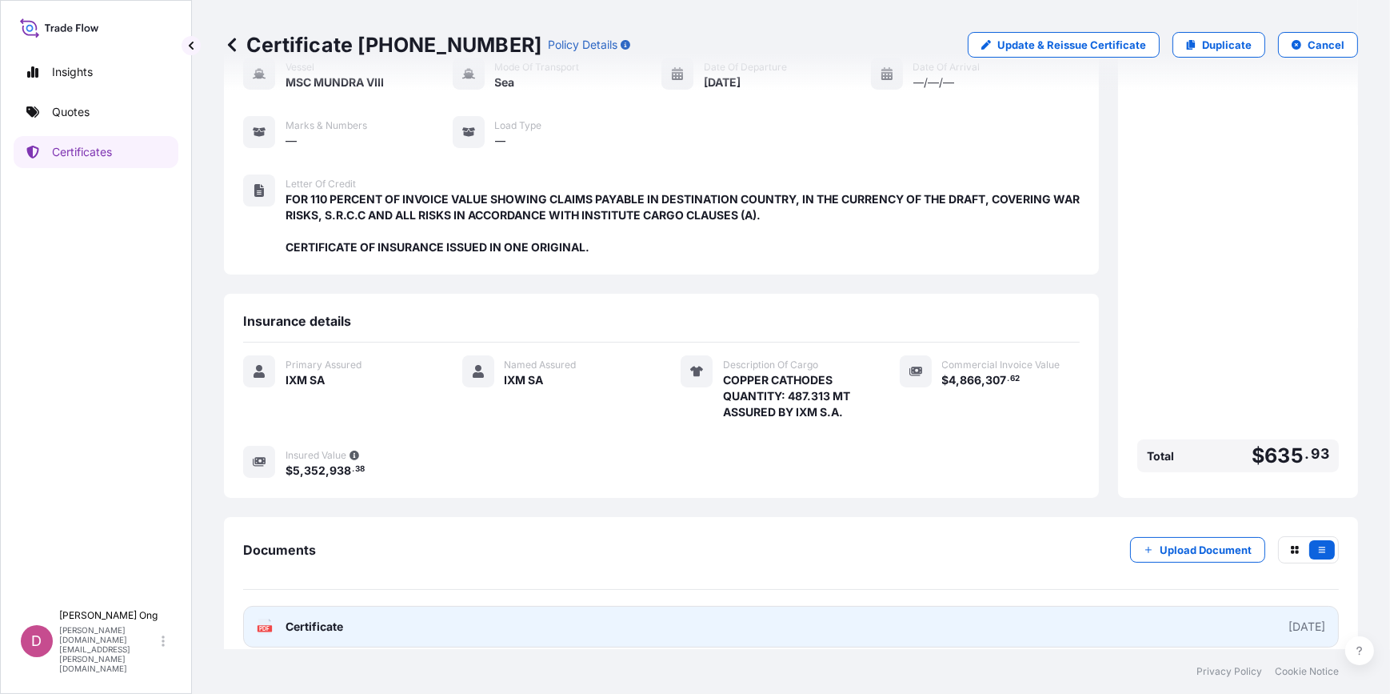
click at [664, 610] on link "PDF Certificate [DATE]" at bounding box center [791, 627] width 1096 height 42
